Goal: Task Accomplishment & Management: Manage account settings

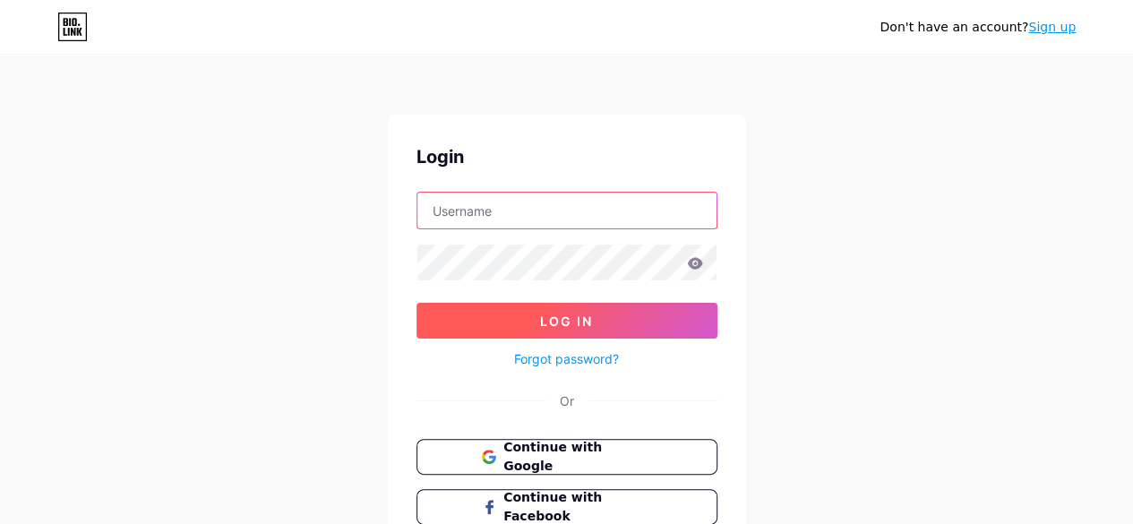
type input "[EMAIL_ADDRESS][DOMAIN_NAME]"
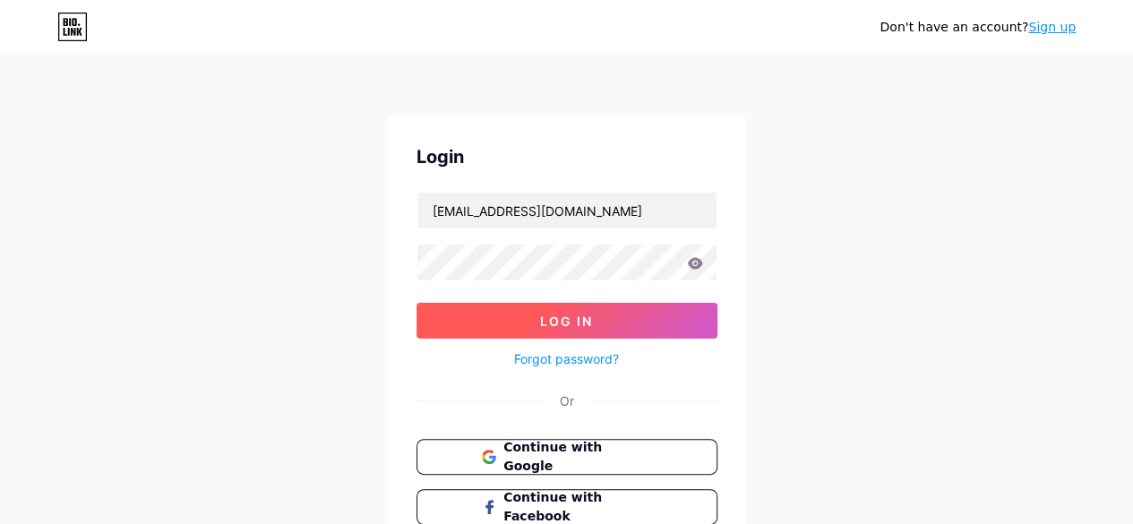
click at [649, 322] on button "Log In" at bounding box center [566, 321] width 301 height 36
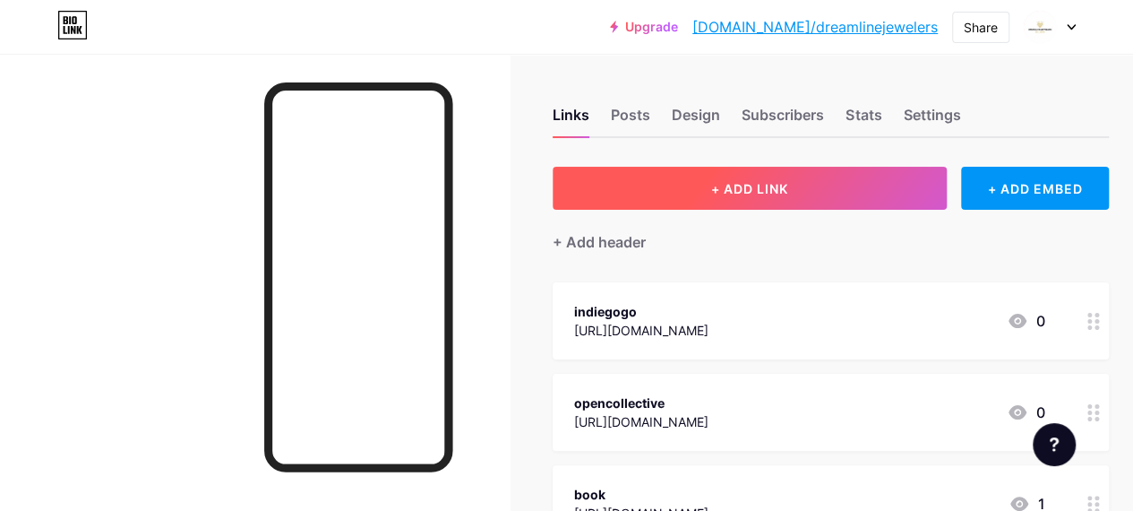
click at [629, 181] on button "+ ADD LINK" at bounding box center [750, 188] width 394 height 43
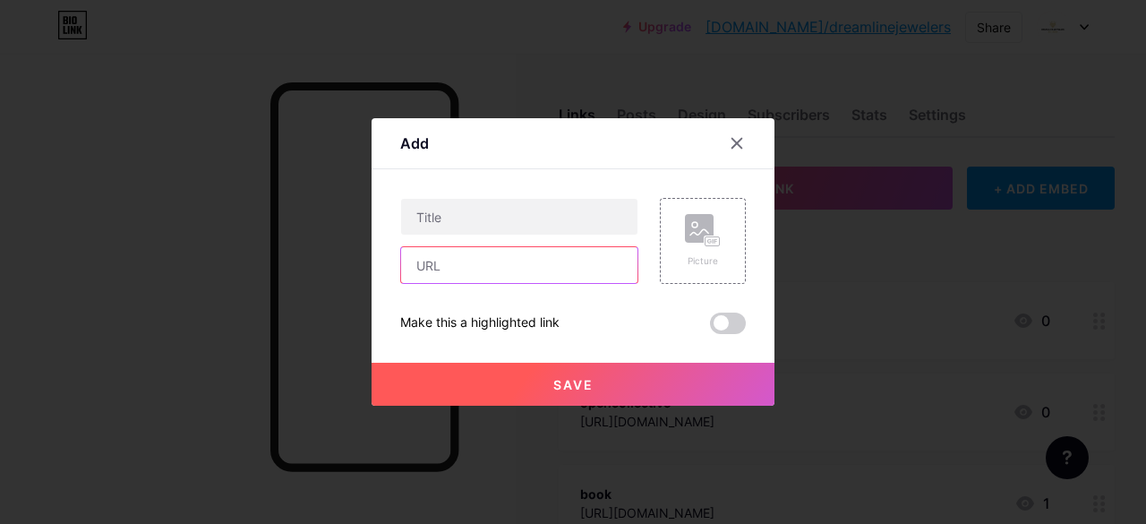
click at [525, 265] on input "text" at bounding box center [519, 265] width 236 height 36
paste input "[URL][DOMAIN_NAME]"
click at [463, 260] on input "[URL][DOMAIN_NAME]" at bounding box center [519, 265] width 236 height 36
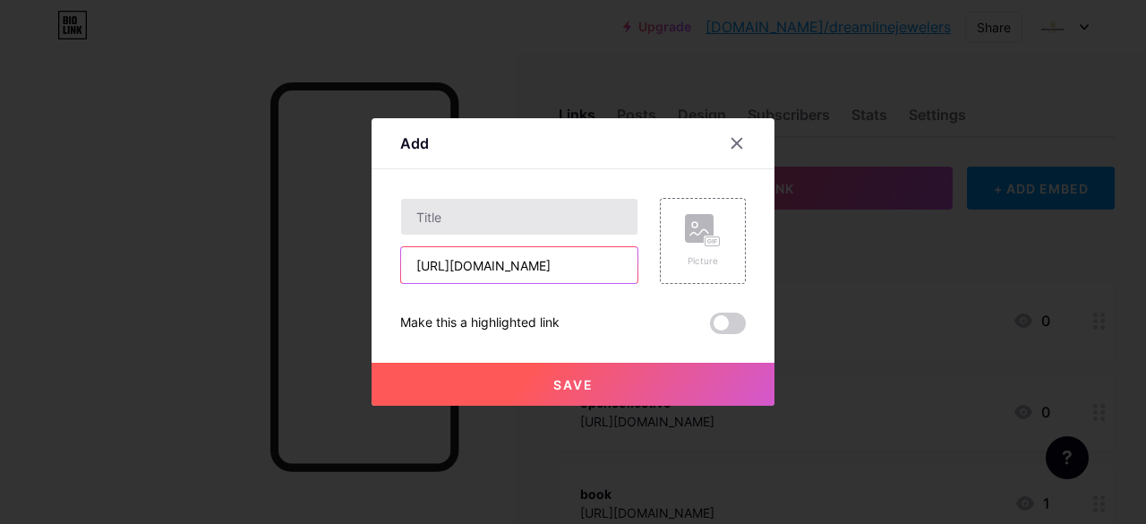
type input "[URL][DOMAIN_NAME]"
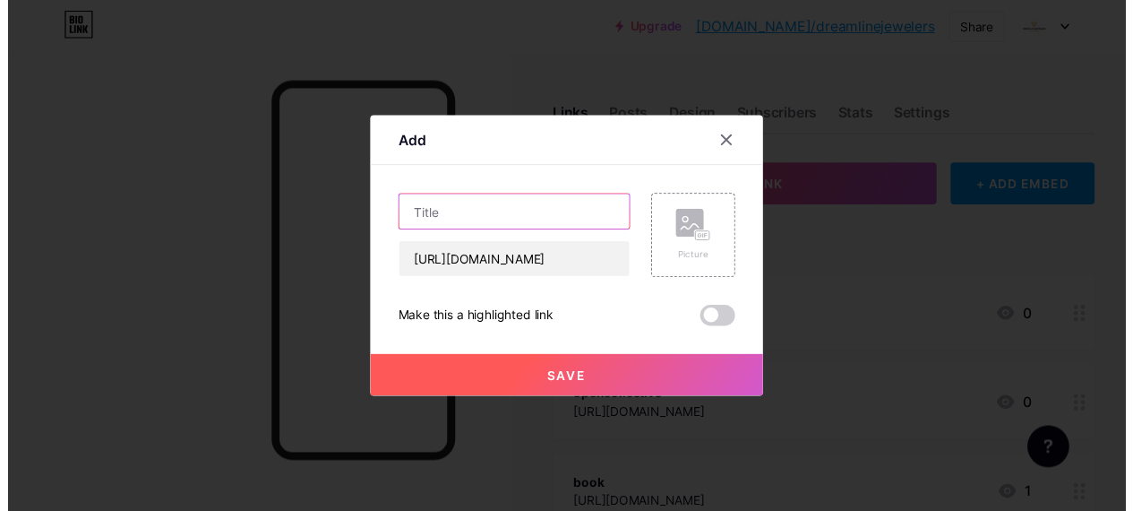
scroll to position [0, 0]
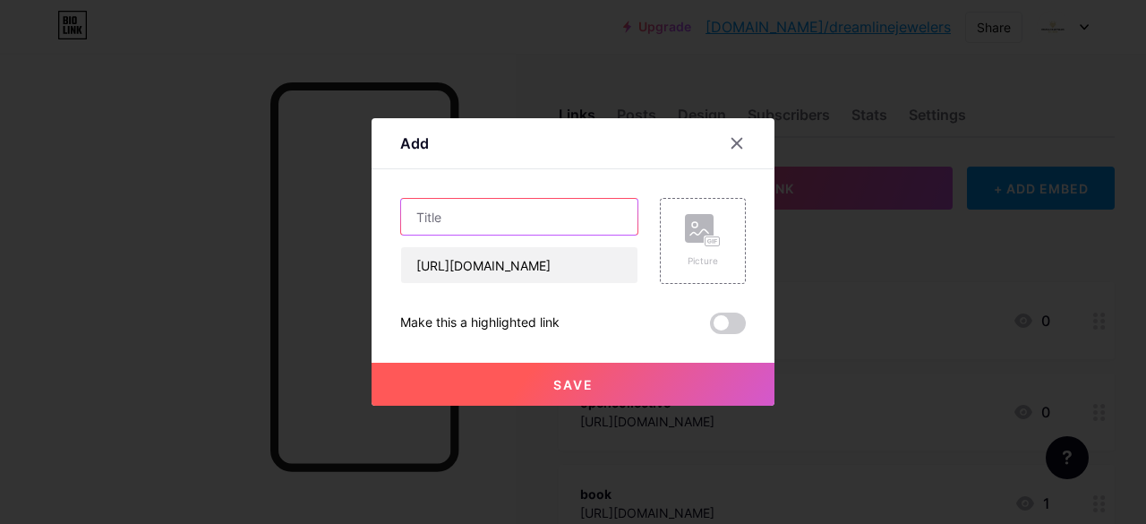
click at [482, 225] on input "text" at bounding box center [519, 217] width 236 height 36
paste input "naijamatta"
type input "naijamatta"
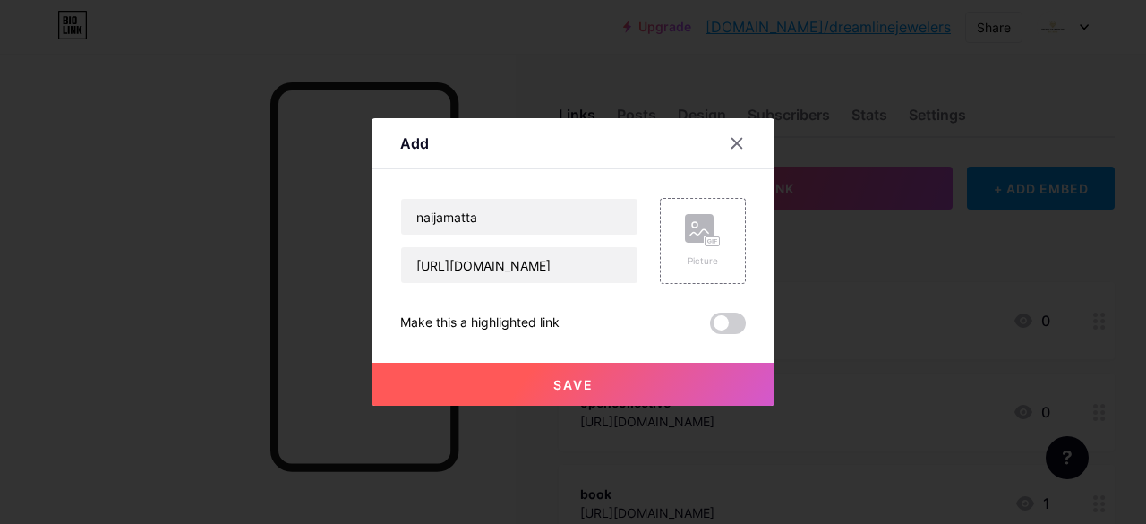
click at [571, 387] on span "Save" at bounding box center [574, 384] width 40 height 15
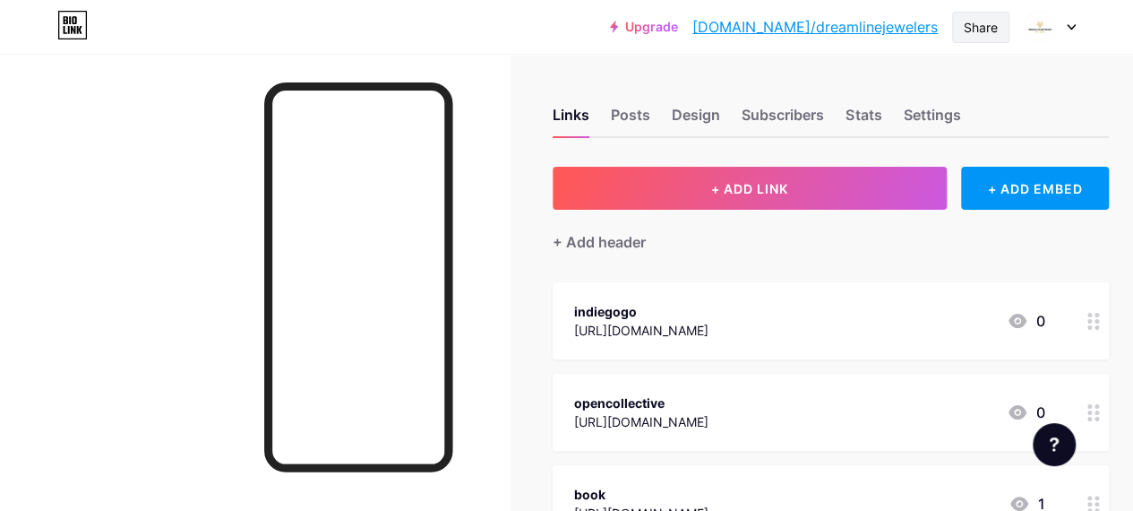
click at [966, 18] on div "Share" at bounding box center [981, 27] width 34 height 19
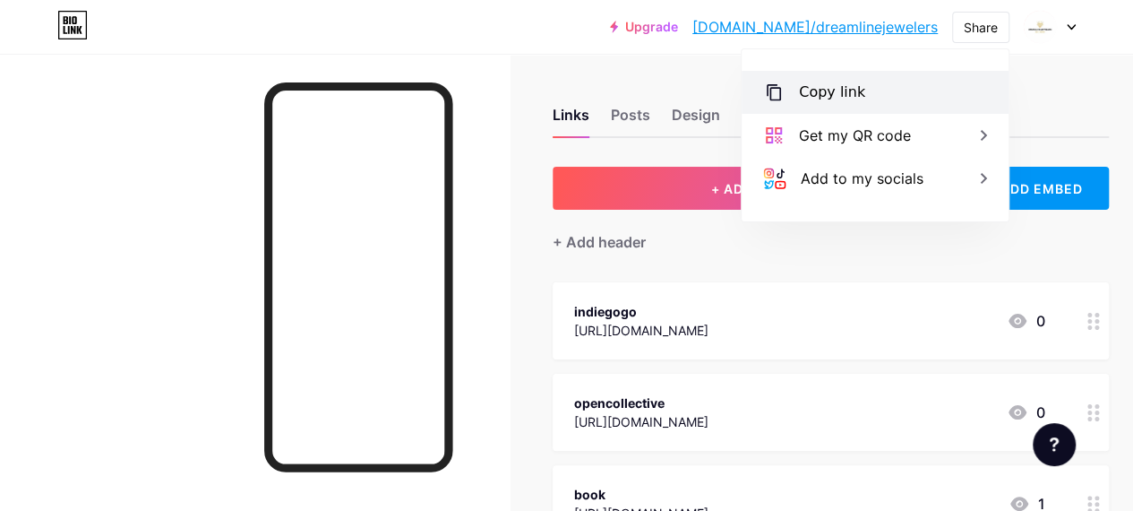
click at [940, 80] on div "Copy link" at bounding box center [875, 92] width 267 height 43
